Goal: Task Accomplishment & Management: Manage account settings

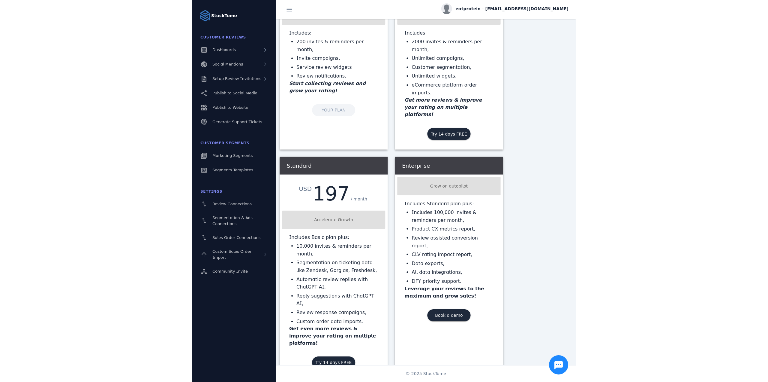
scroll to position [90, 0]
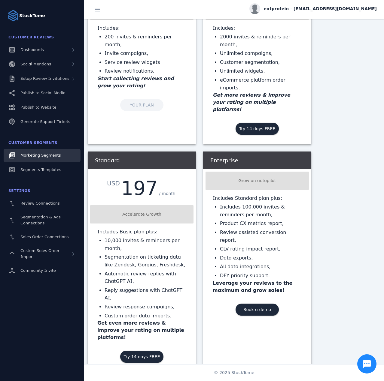
click at [41, 153] on span "Marketing Segments" at bounding box center [40, 155] width 40 height 5
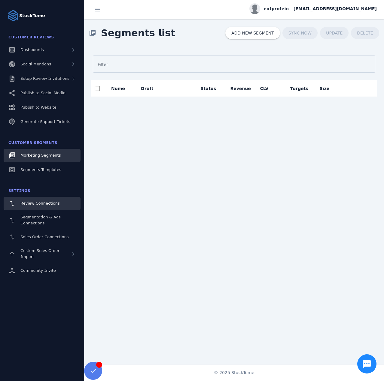
click at [38, 208] on link "Review Connections" at bounding box center [42, 203] width 77 height 13
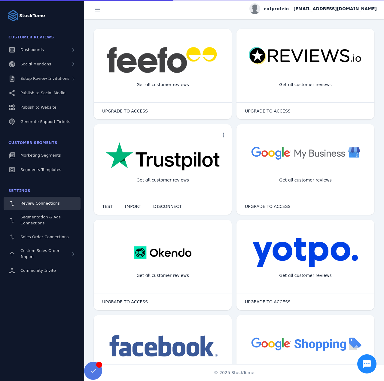
click at [96, 362] on span at bounding box center [93, 371] width 18 height 18
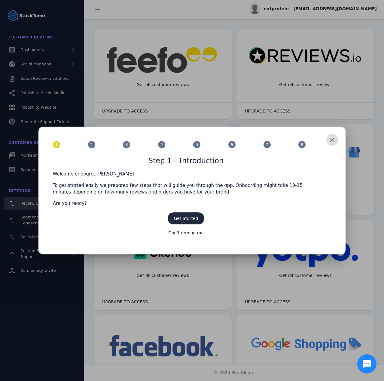
click at [207, 45] on div at bounding box center [192, 190] width 384 height 381
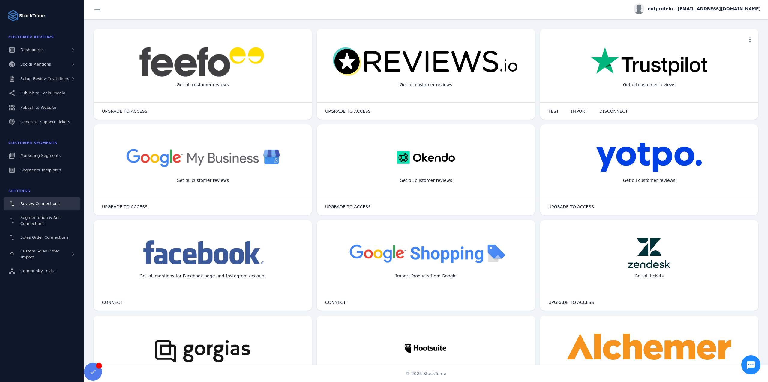
click at [383, 9] on span "eatprotein - [EMAIL_ADDRESS][DOMAIN_NAME]" at bounding box center [704, 9] width 113 height 6
click at [32, 228] on div at bounding box center [384, 191] width 768 height 382
click at [41, 236] on span "Sales Order Connections" at bounding box center [44, 237] width 48 height 5
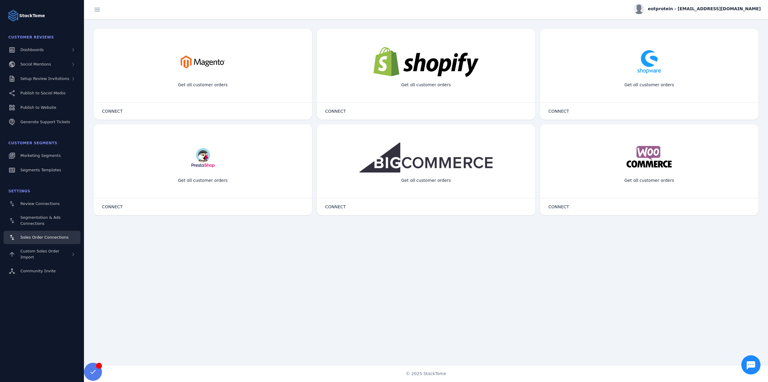
click at [383, 7] on span "eatprotein - [EMAIL_ADDRESS][DOMAIN_NAME]" at bounding box center [704, 9] width 113 height 6
click at [383, 58] on button "Sign out" at bounding box center [739, 58] width 43 height 14
